Goal: Task Accomplishment & Management: Complete application form

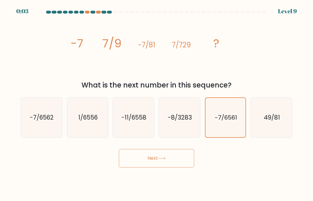
click at [185, 157] on button "Next" at bounding box center [156, 158] width 75 height 19
click at [181, 161] on button "Next" at bounding box center [156, 158] width 75 height 19
click at [170, 162] on button "Next" at bounding box center [156, 158] width 75 height 19
click at [173, 163] on button "Next" at bounding box center [156, 158] width 75 height 19
click at [173, 163] on div "Next" at bounding box center [156, 156] width 278 height 23
